Goal: Task Accomplishment & Management: Complete application form

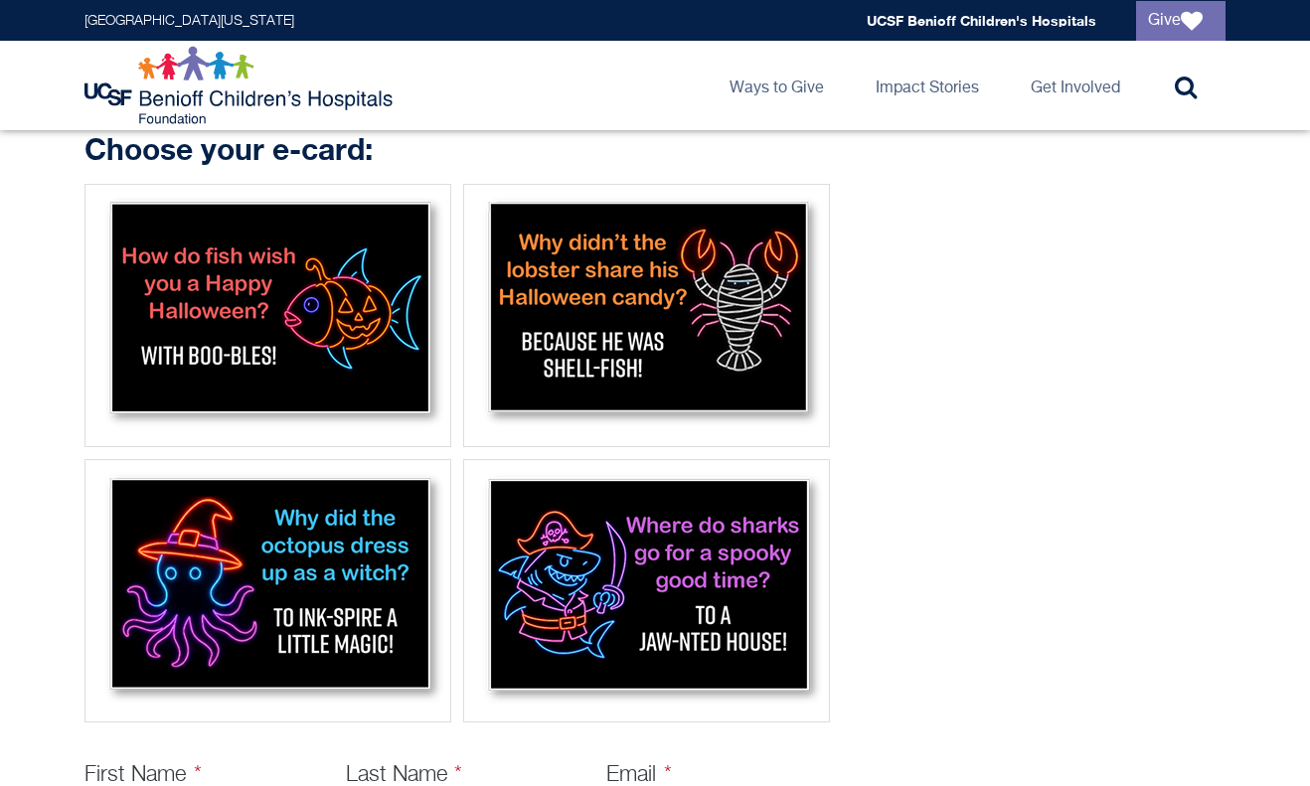
click at [359, 332] on img at bounding box center [267, 313] width 353 height 244
select select "*"
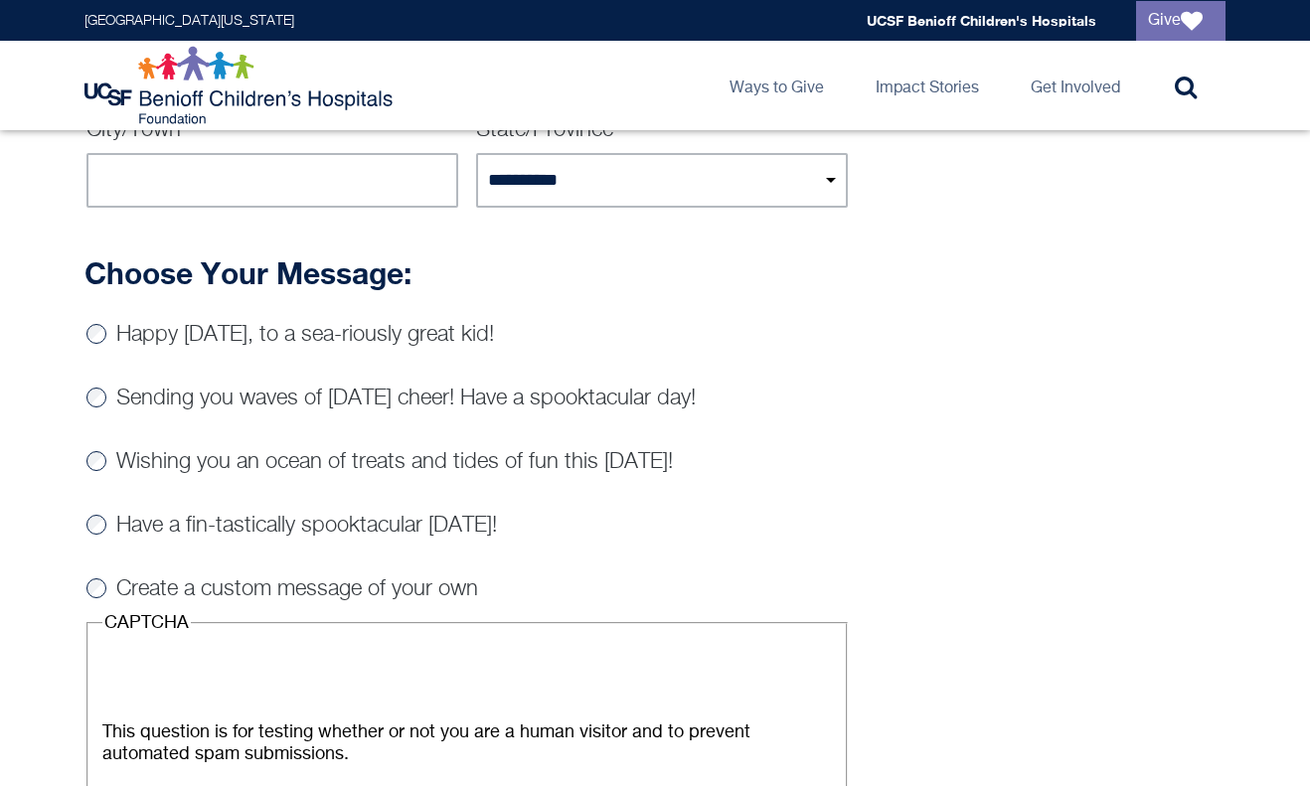
scroll to position [1515, 0]
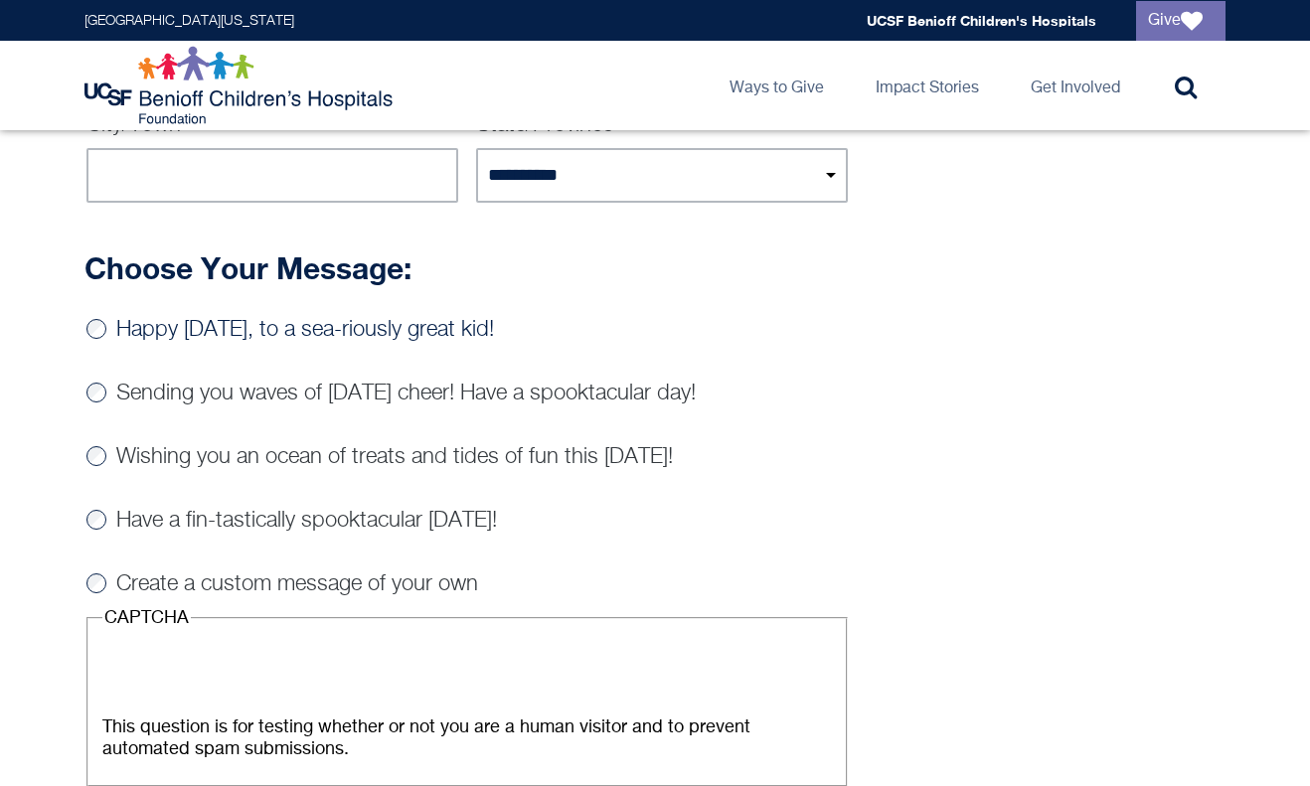
click at [358, 332] on label "Happy [DATE], to a sea-riously great kid!" at bounding box center [305, 330] width 378 height 22
click at [297, 383] on label "Sending you waves of [DATE] cheer! Have a spooktacular day!" at bounding box center [406, 394] width 580 height 22
click at [261, 582] on label "Create a custom message of your own" at bounding box center [297, 585] width 362 height 22
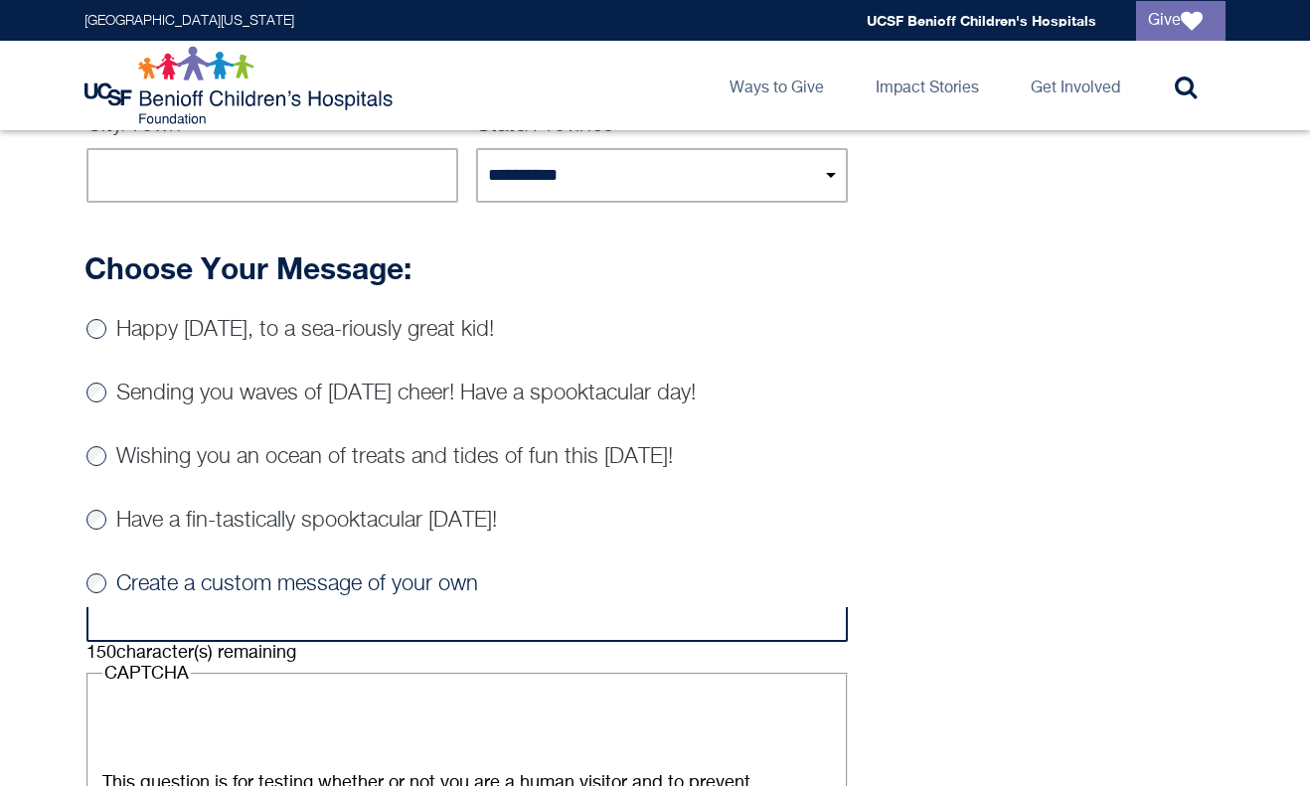
scroll to position [0, 0]
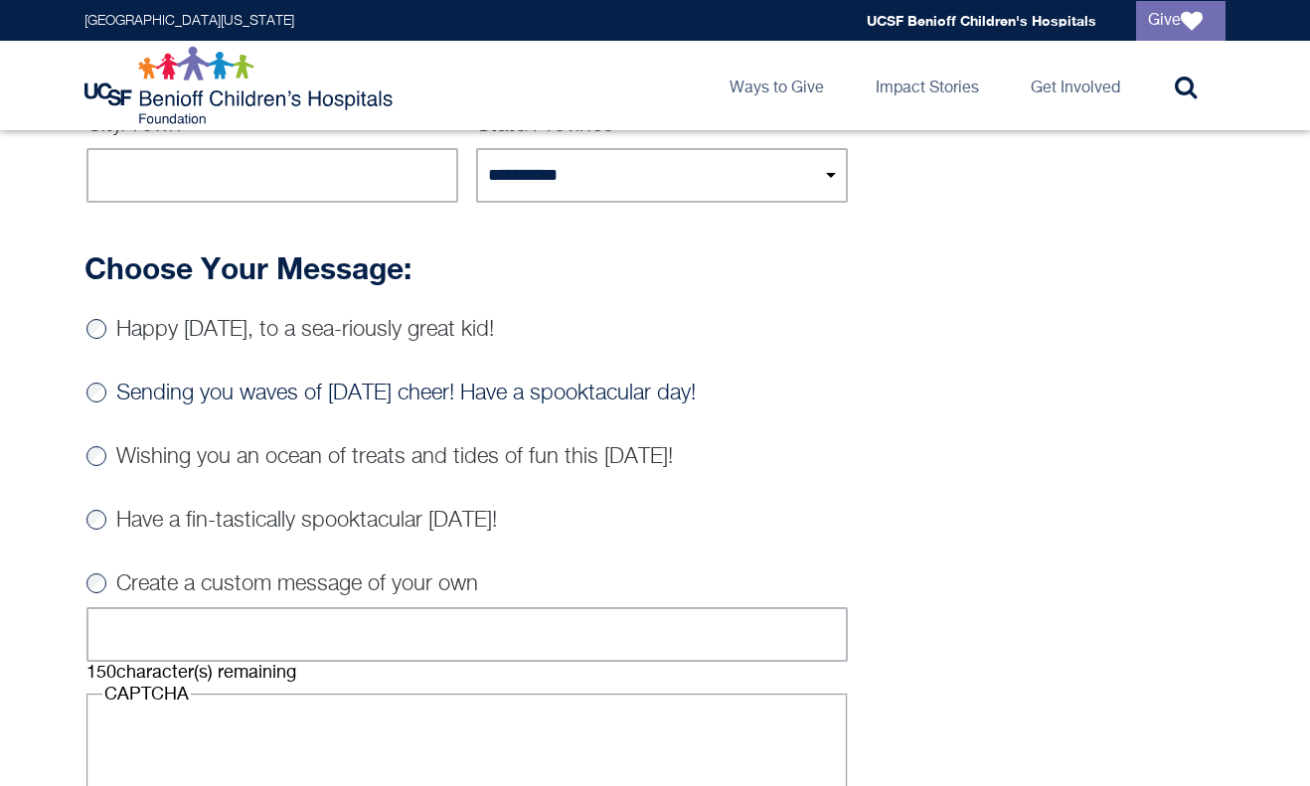
click at [277, 385] on label "Sending you waves of [DATE] cheer! Have a spooktacular day!" at bounding box center [406, 394] width 580 height 22
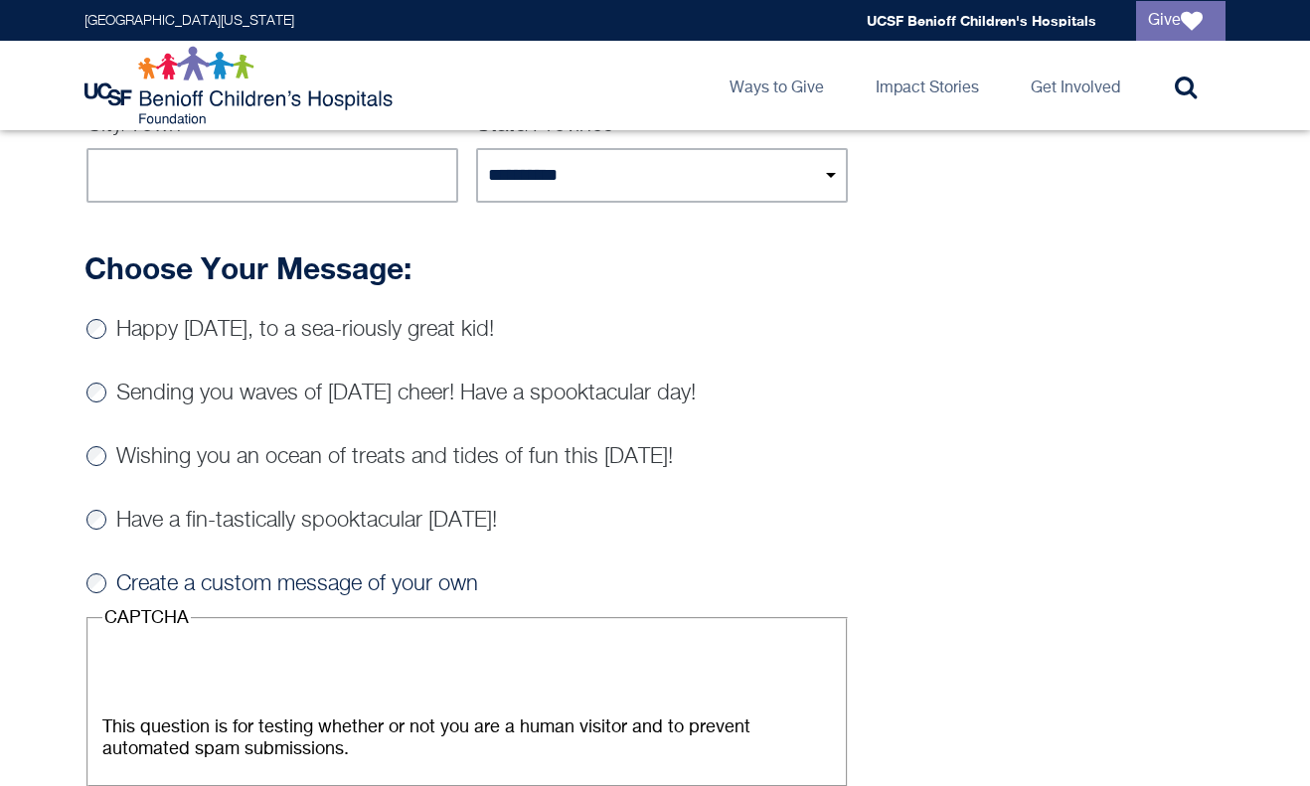
click at [284, 580] on label "Create a custom message of your own" at bounding box center [297, 585] width 362 height 22
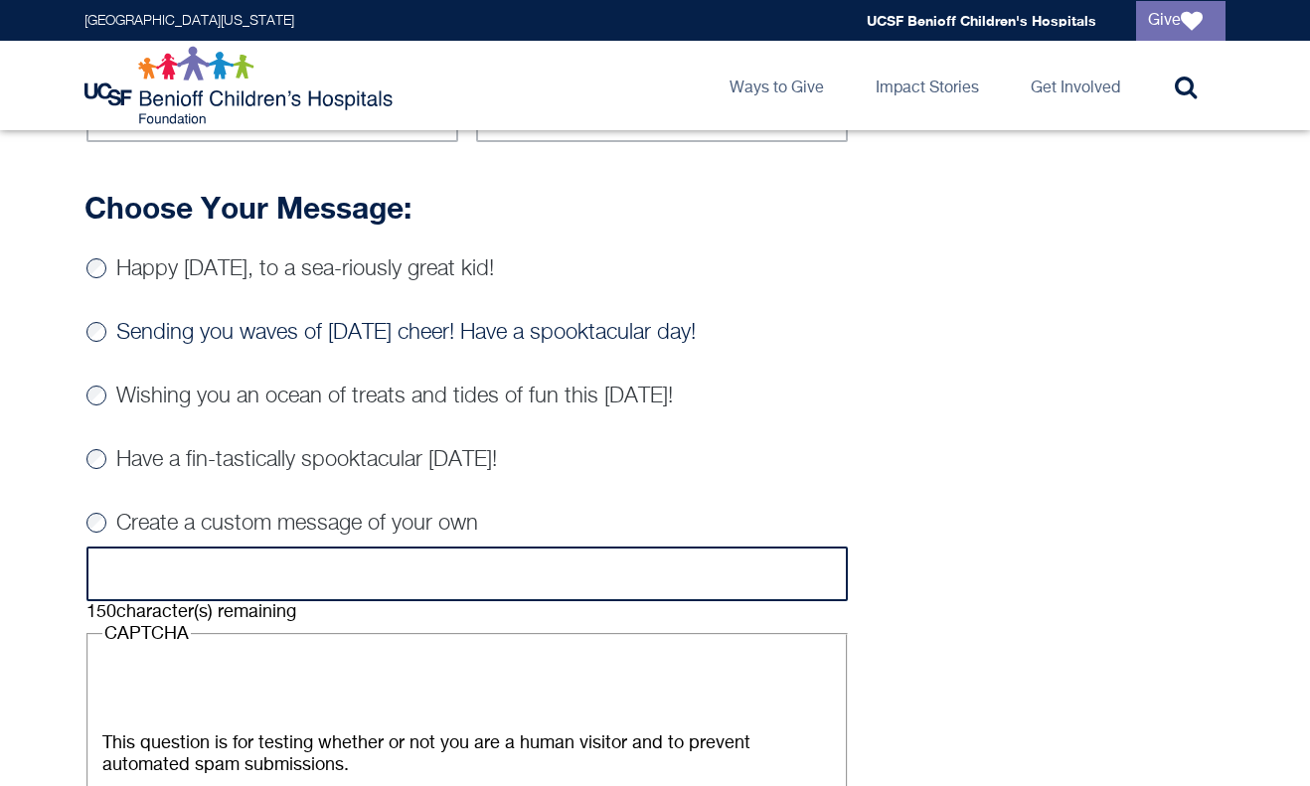
scroll to position [1577, 0]
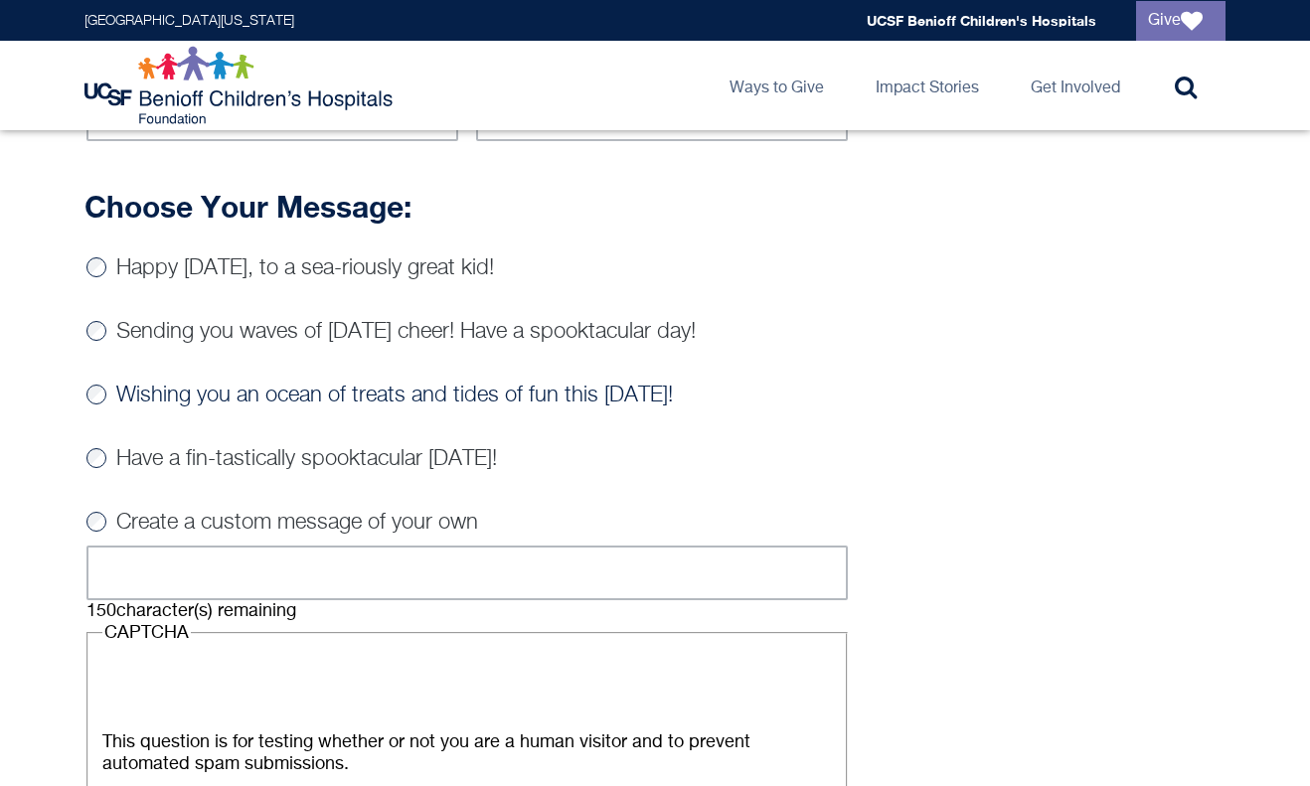
click at [544, 386] on label "Wishing you an ocean of treats and tides of fun this [DATE]!" at bounding box center [394, 396] width 557 height 22
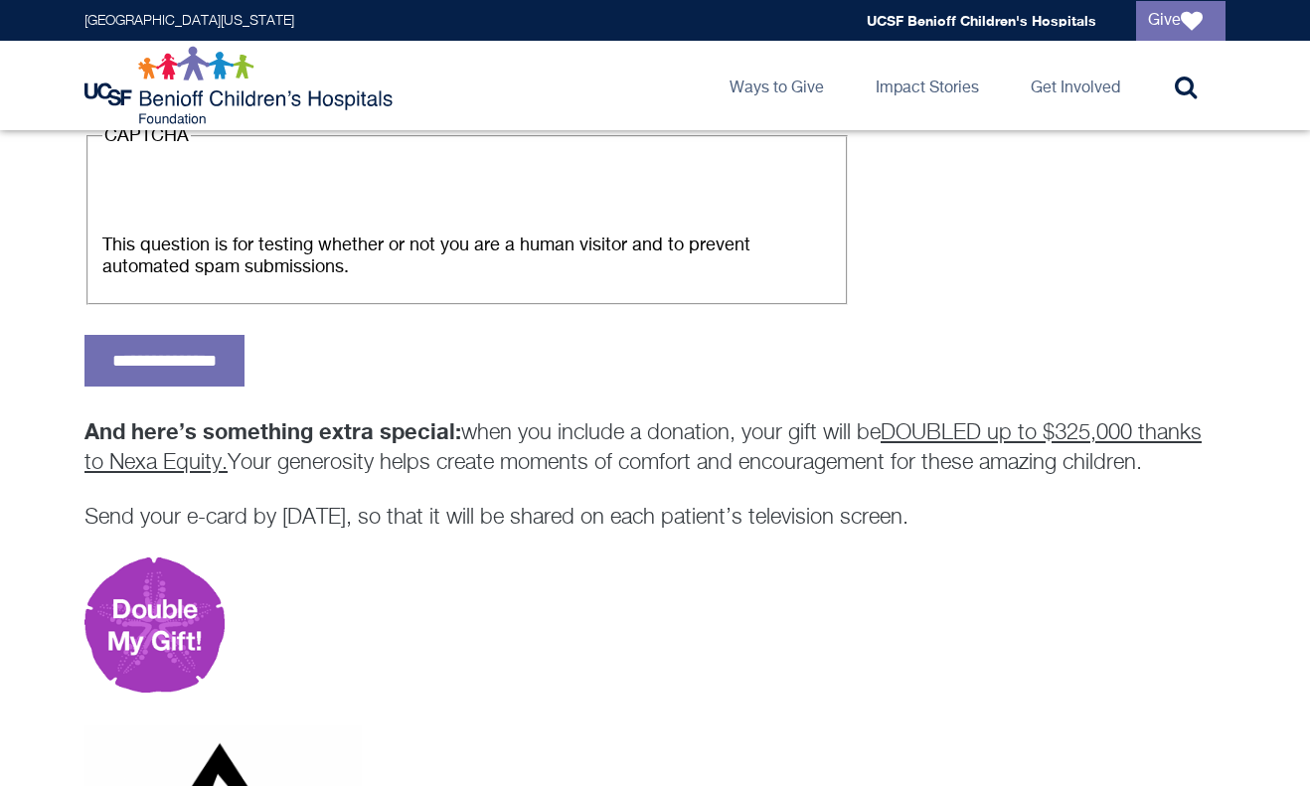
scroll to position [2479, 0]
